Goal: Check status: Check status

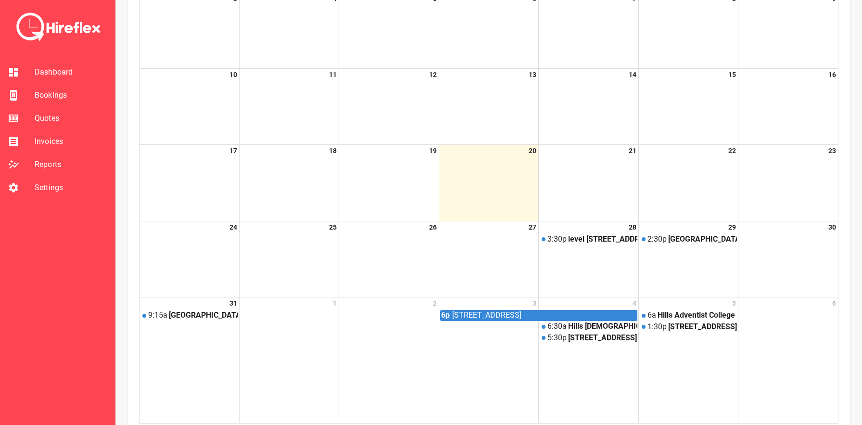
scroll to position [373, 0]
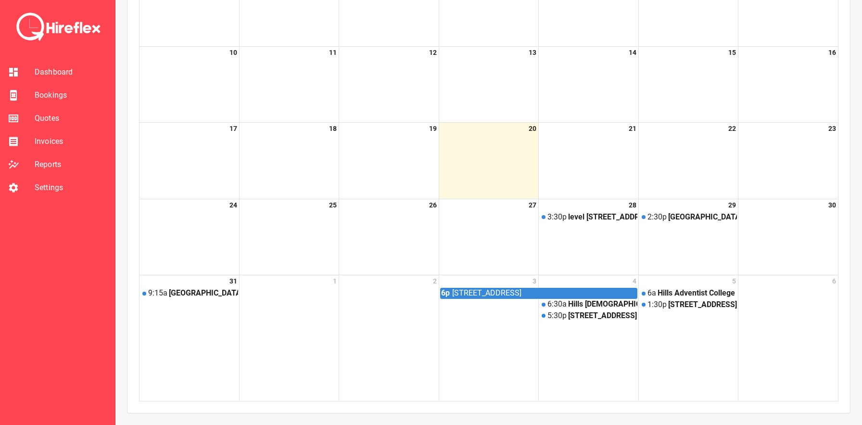
click at [63, 90] on span "Bookings" at bounding box center [71, 96] width 73 height 12
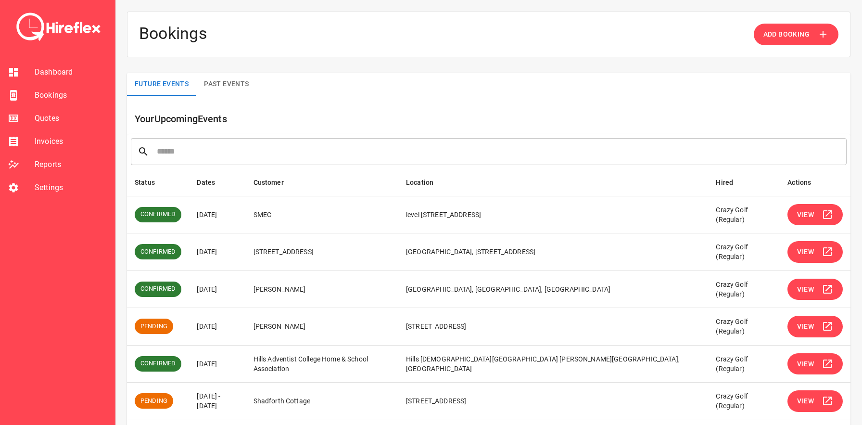
click at [812, 331] on span "View" at bounding box center [806, 327] width 17 height 12
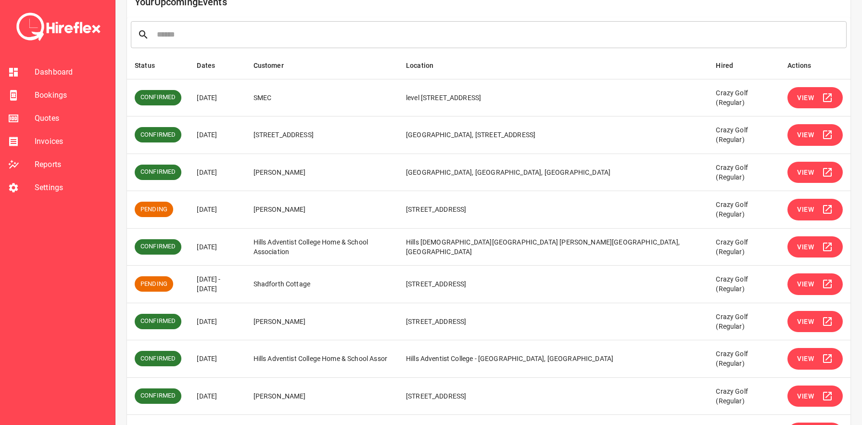
scroll to position [180, 0]
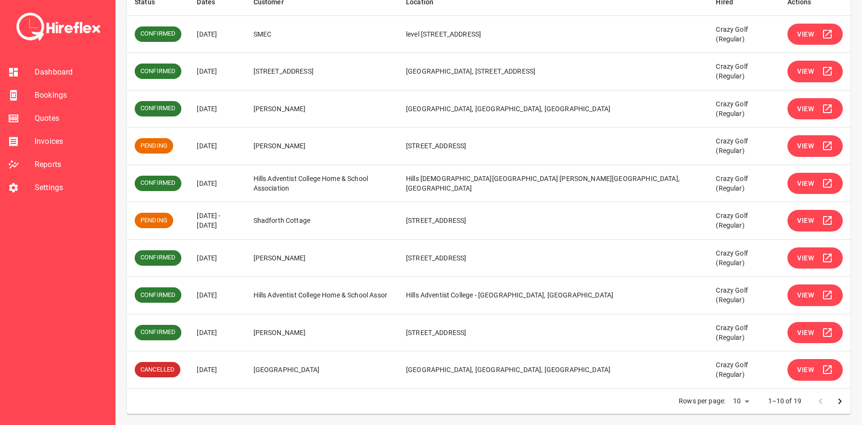
click at [838, 400] on icon "Go to next page" at bounding box center [841, 402] width 12 height 12
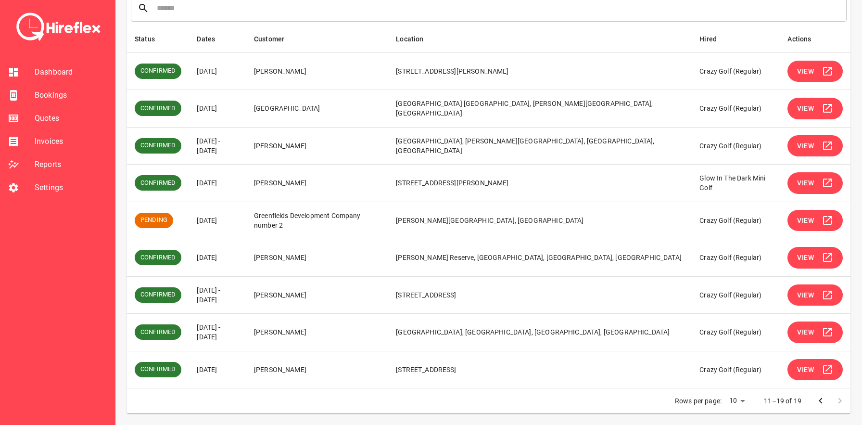
scroll to position [143, 0]
click at [818, 406] on icon "Go to previous page" at bounding box center [821, 401] width 12 height 12
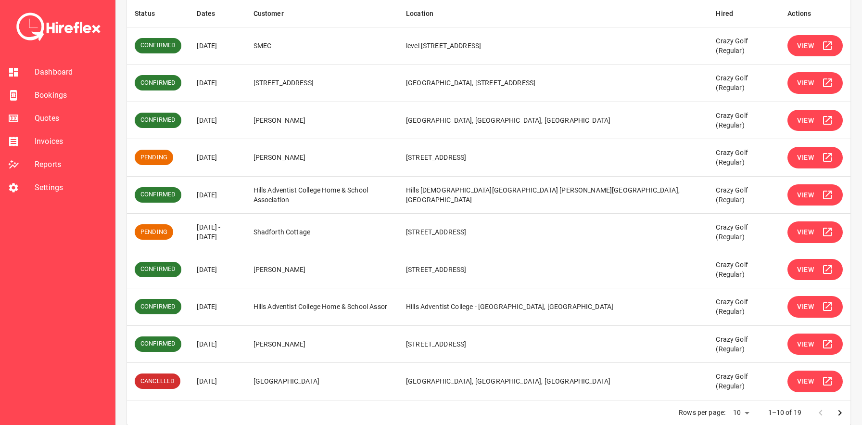
scroll to position [180, 0]
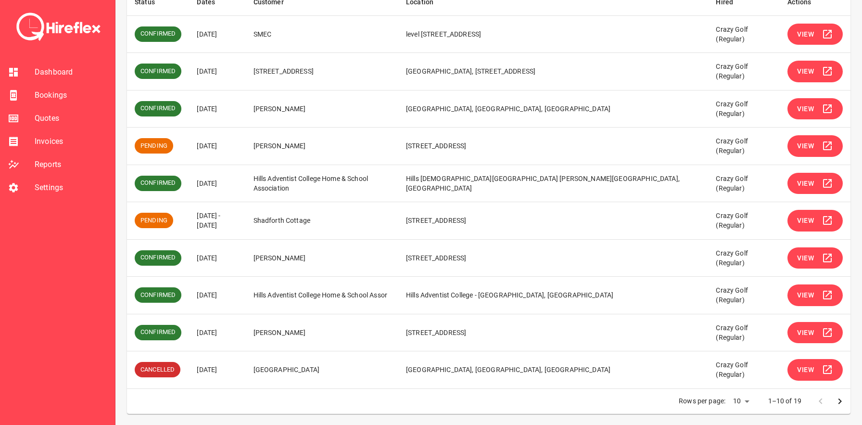
click at [805, 223] on span "View" at bounding box center [806, 221] width 17 height 12
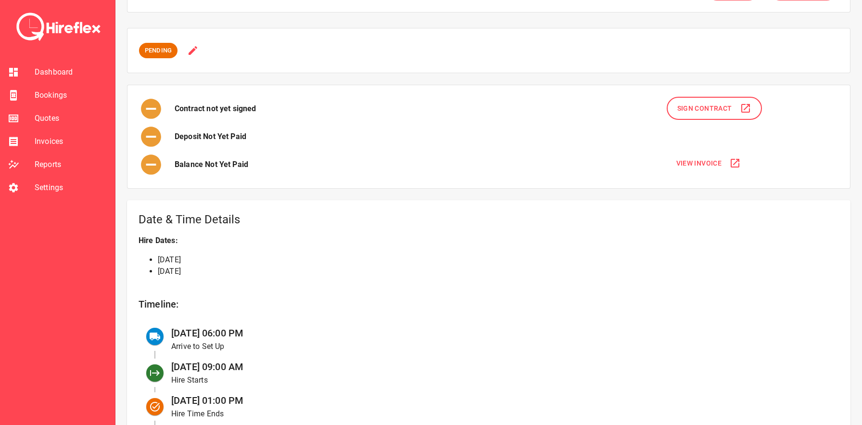
scroll to position [45, 0]
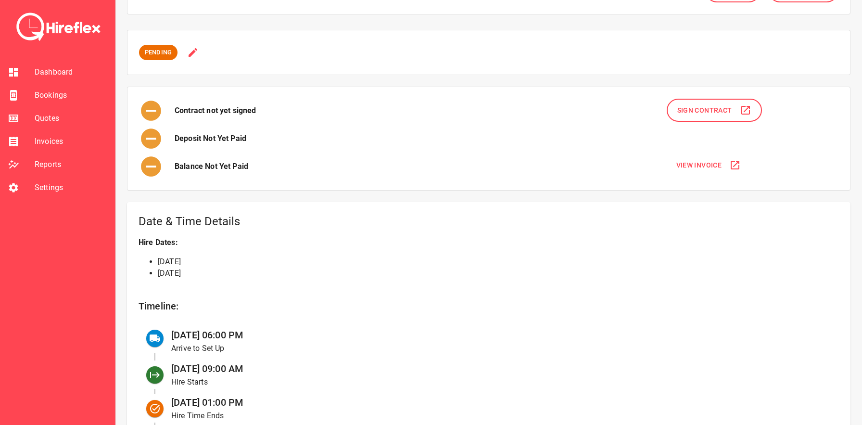
click at [711, 160] on span "View Invoice" at bounding box center [700, 165] width 46 height 12
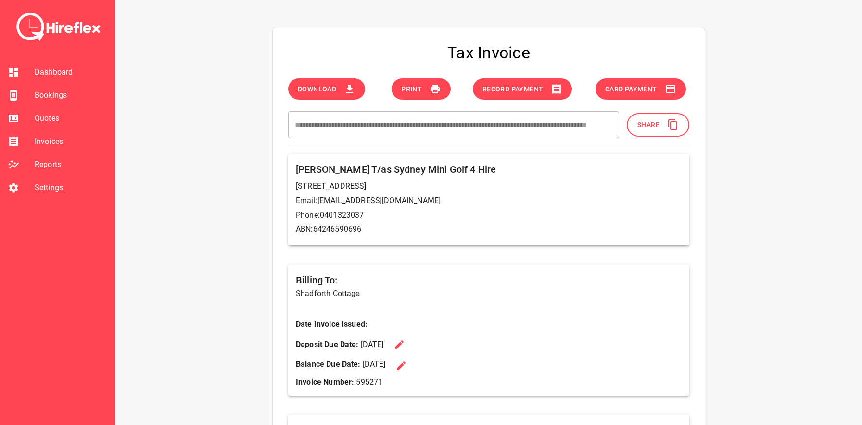
click at [672, 130] on icon at bounding box center [674, 125] width 12 height 12
click at [59, 92] on span "Bookings" at bounding box center [71, 96] width 73 height 12
